Goal: Transaction & Acquisition: Download file/media

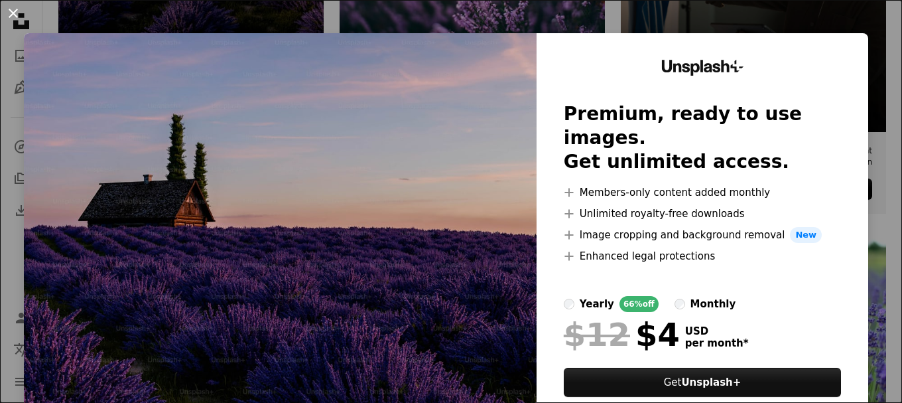
click at [21, 13] on button "An X shape" at bounding box center [13, 13] width 16 height 16
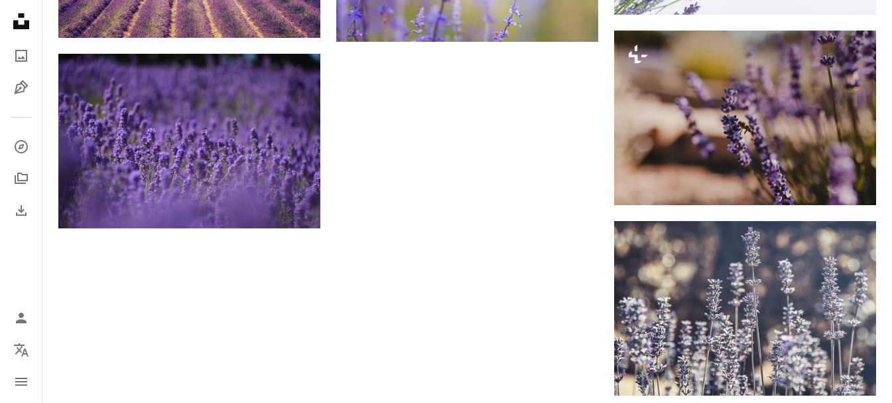
scroll to position [1413, 0]
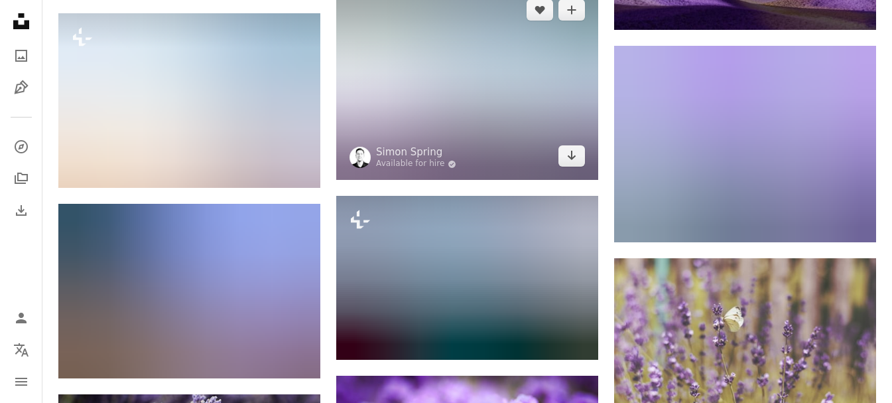
scroll to position [5657, 0]
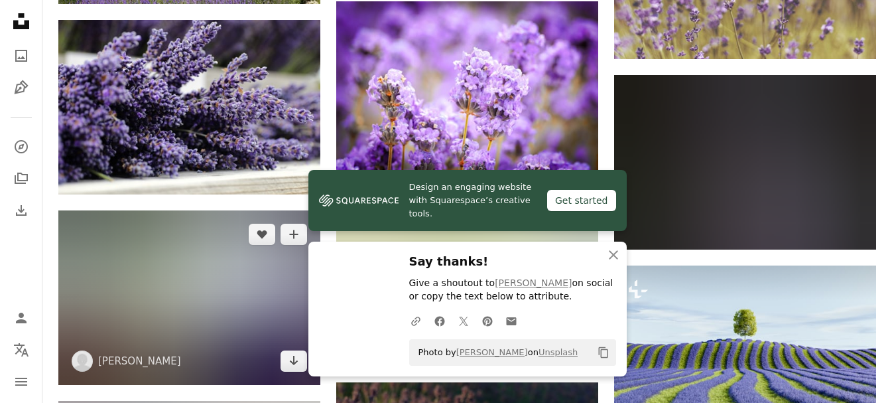
scroll to position [5989, 0]
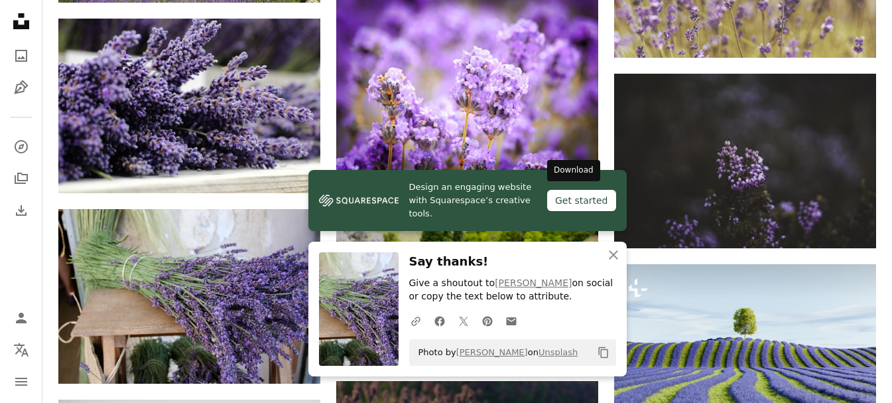
click at [570, 332] on icon "Arrow pointing down" at bounding box center [571, 340] width 11 height 16
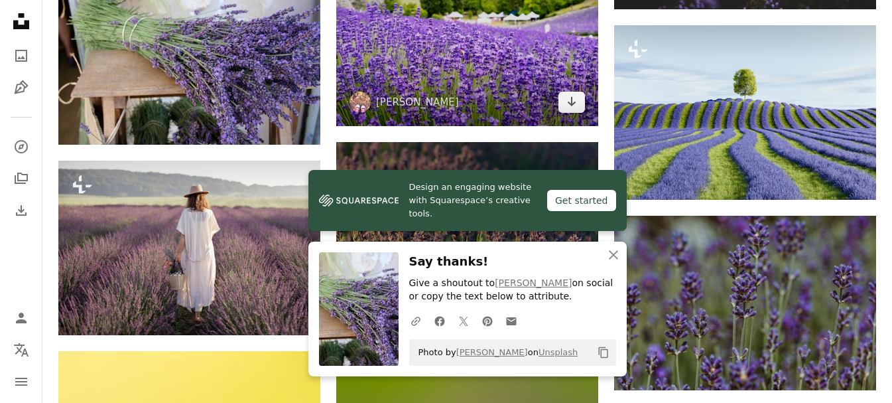
scroll to position [6254, 0]
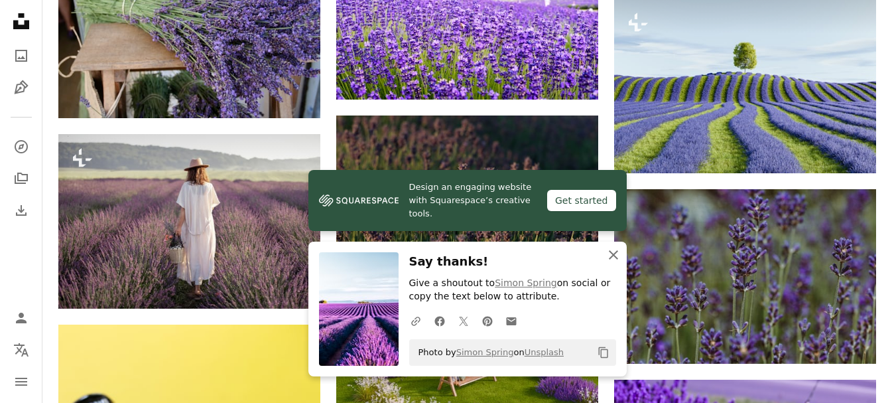
click at [612, 254] on icon "button" at bounding box center [613, 254] width 9 height 9
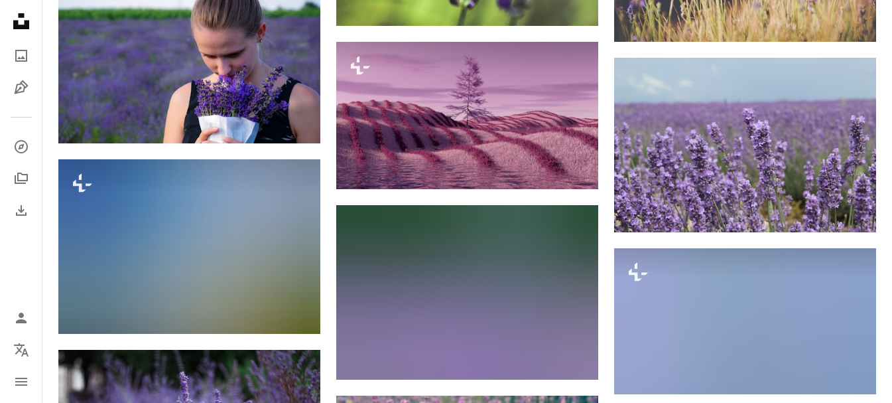
scroll to position [8708, 0]
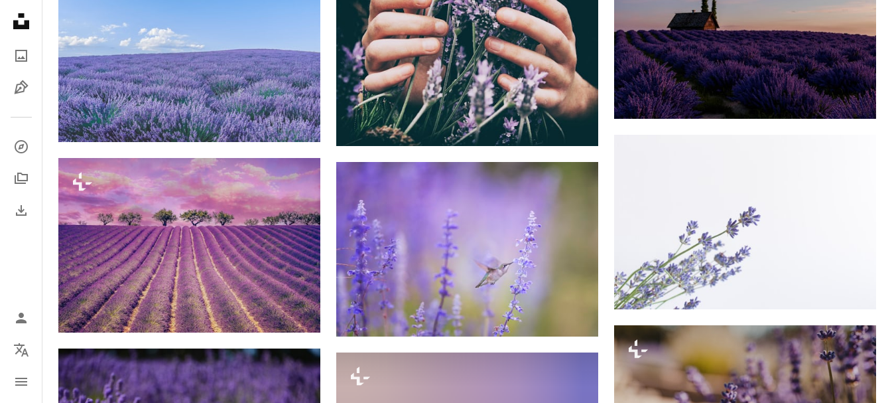
scroll to position [0, 0]
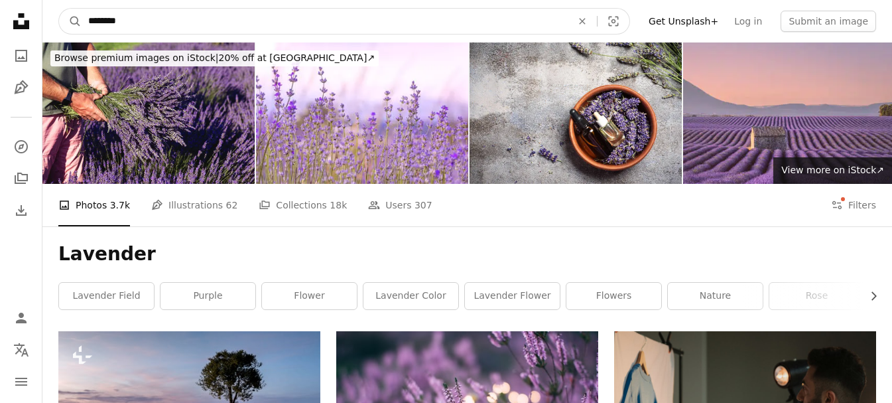
click at [176, 13] on input "********" at bounding box center [325, 21] width 486 height 25
type input "**********"
click at [59, 9] on button "A magnifying glass" at bounding box center [70, 21] width 23 height 25
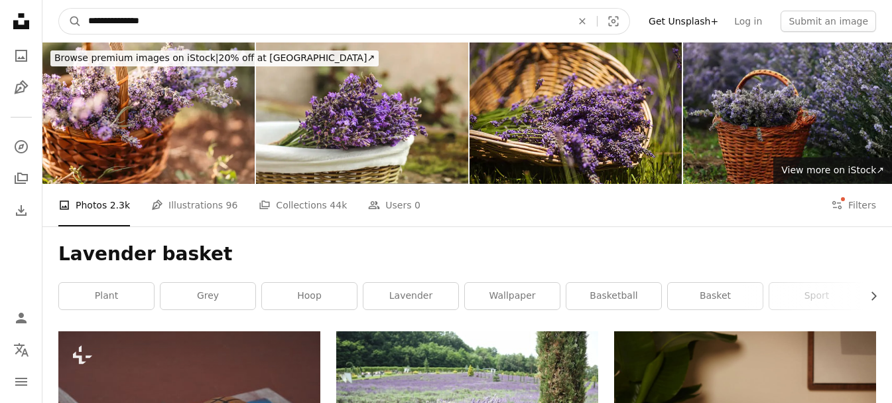
drag, startPoint x: 168, startPoint y: 21, endPoint x: 127, endPoint y: 20, distance: 40.5
click at [127, 20] on input "**********" at bounding box center [325, 21] width 486 height 25
type input "**********"
click at [59, 9] on button "A magnifying glass" at bounding box center [70, 21] width 23 height 25
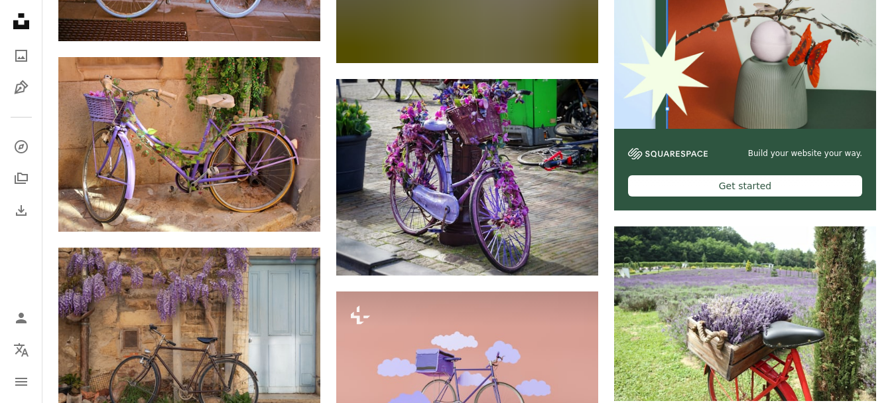
scroll to position [663, 0]
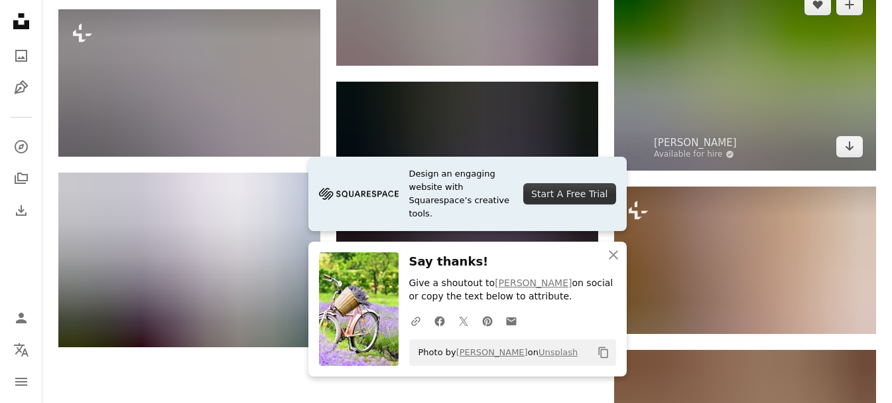
scroll to position [1260, 0]
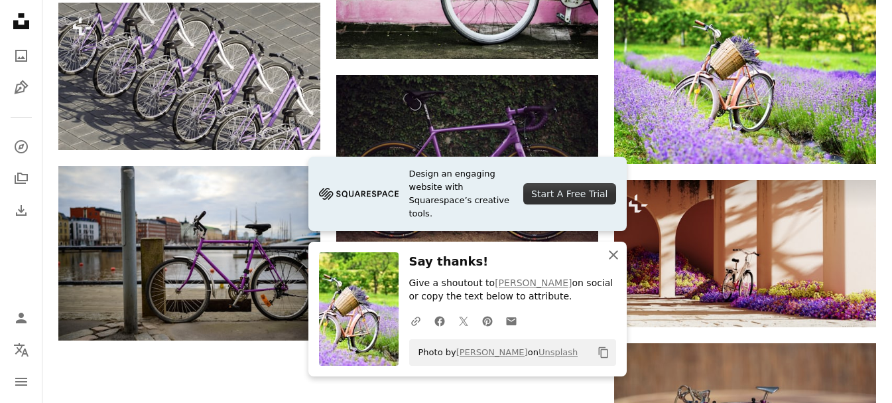
click at [613, 253] on icon "An X shape" at bounding box center [614, 255] width 16 height 16
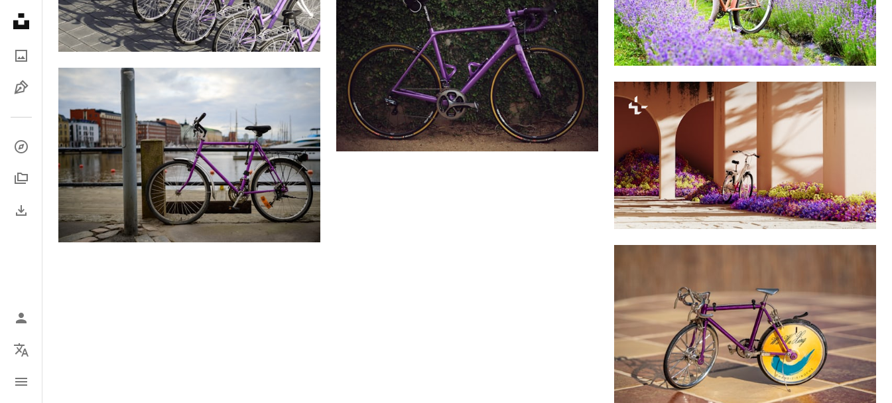
scroll to position [1374, 0]
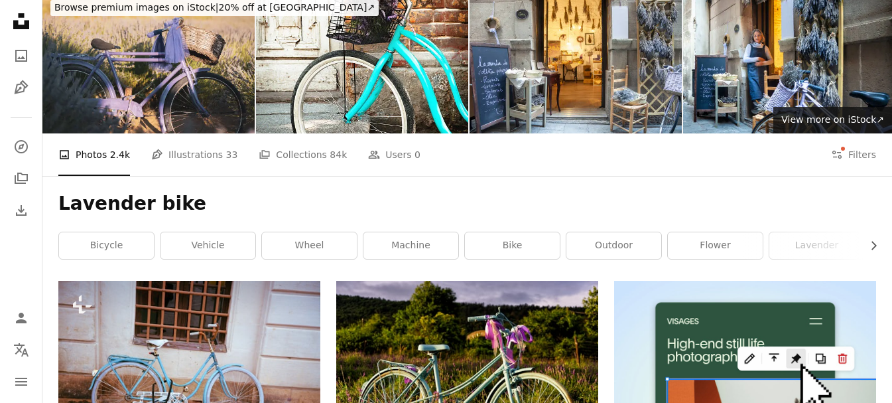
scroll to position [0, 0]
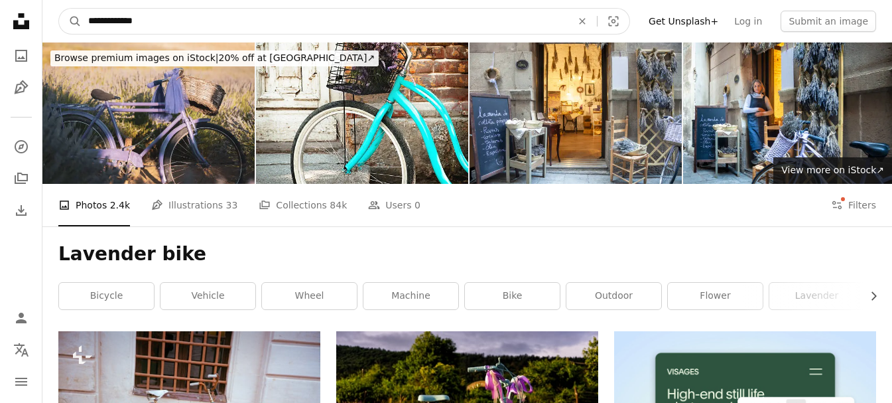
drag, startPoint x: 126, startPoint y: 21, endPoint x: 0, endPoint y: 6, distance: 126.9
type input "**********"
click at [59, 9] on button "A magnifying glass" at bounding box center [70, 21] width 23 height 25
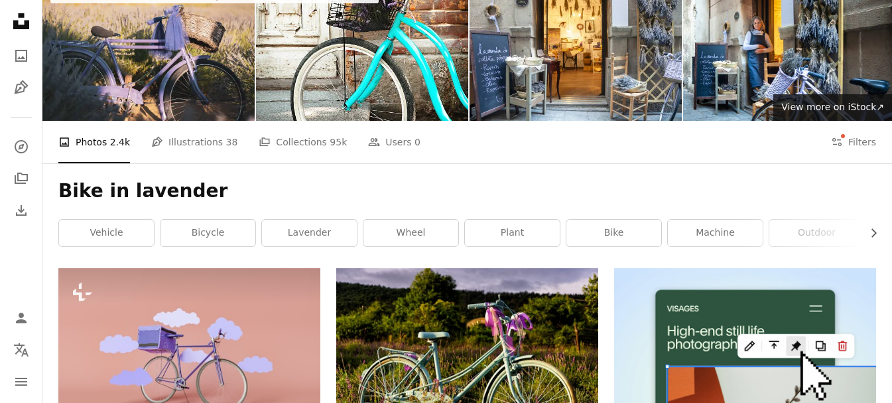
scroll to position [332, 0]
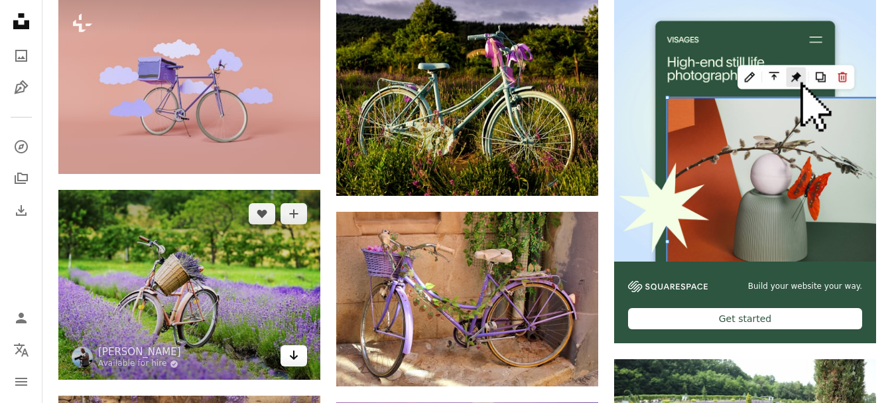
click at [297, 347] on icon "Arrow pointing down" at bounding box center [293, 355] width 11 height 16
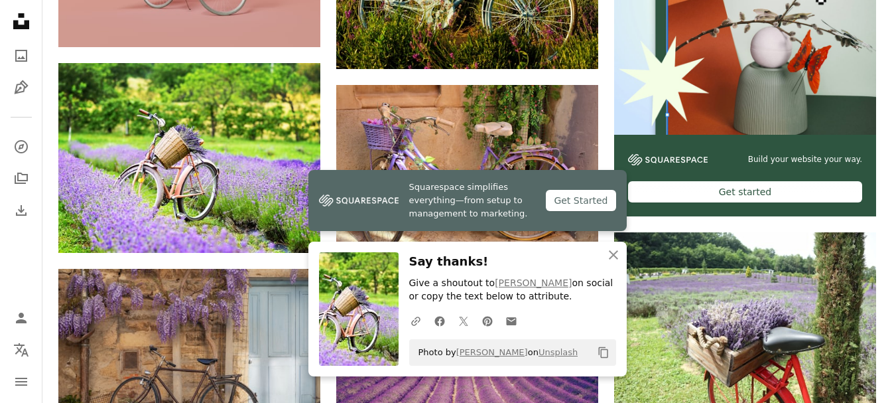
scroll to position [464, 0]
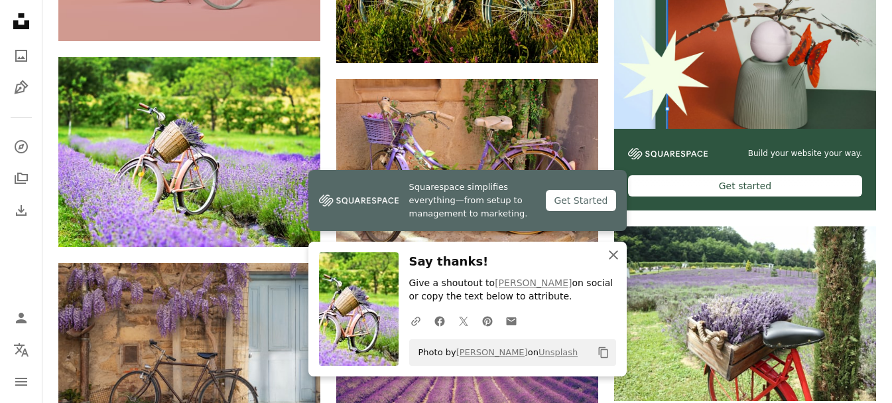
click at [613, 253] on icon "button" at bounding box center [613, 254] width 9 height 9
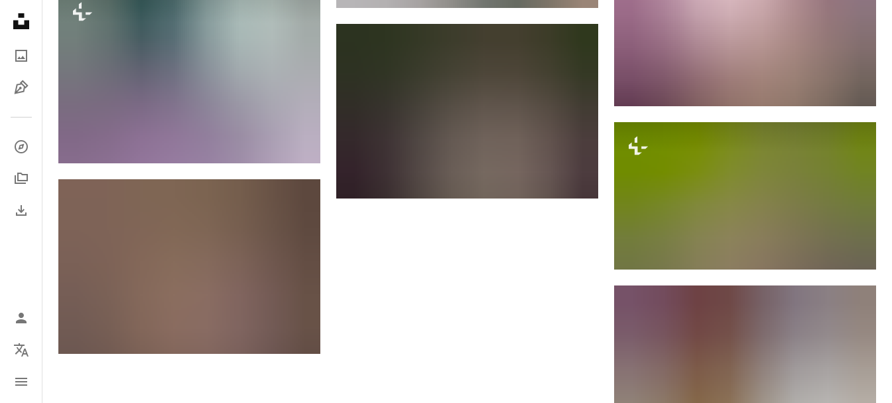
scroll to position [1393, 0]
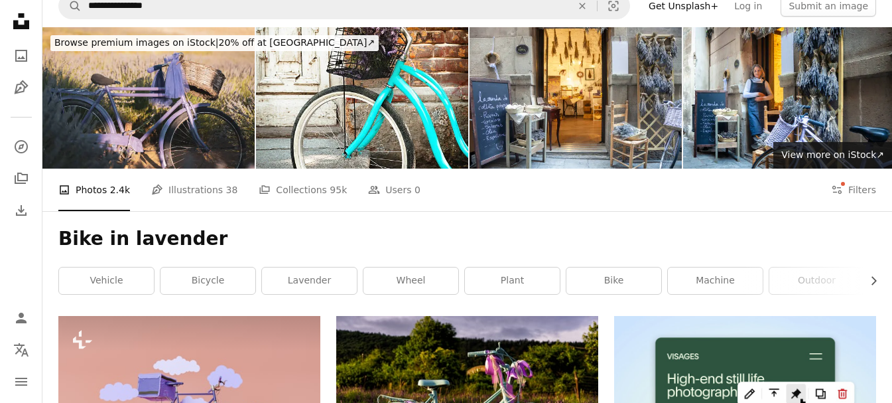
scroll to position [0, 0]
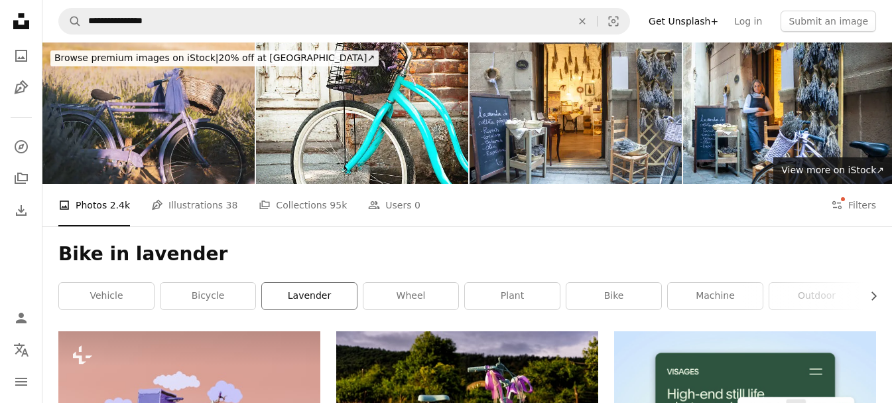
click at [341, 283] on link "lavender" at bounding box center [309, 296] width 95 height 27
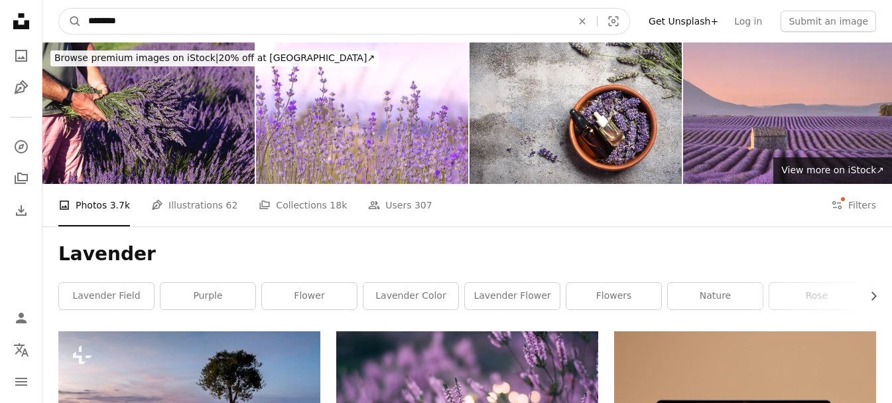
click at [139, 24] on input "********" at bounding box center [325, 21] width 486 height 25
type input "**********"
click at [59, 9] on button "A magnifying glass" at bounding box center [70, 21] width 23 height 25
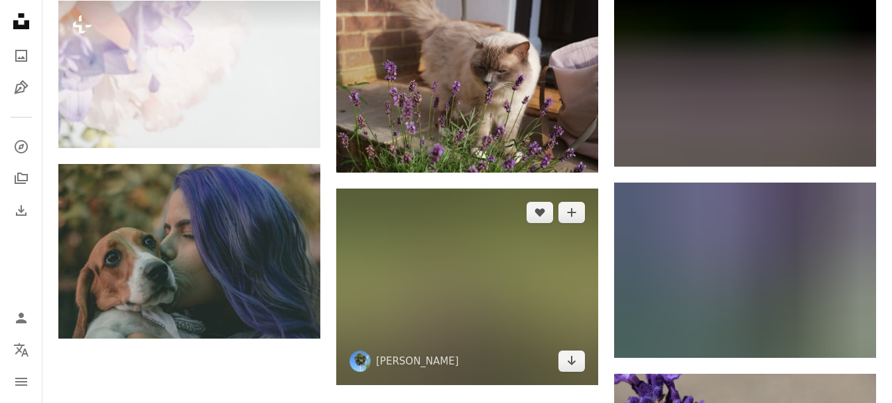
scroll to position [1463, 0]
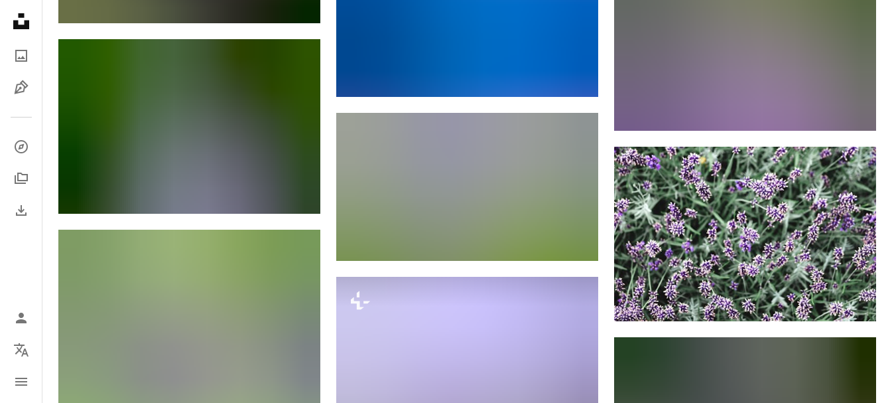
scroll to position [7432, 0]
